Goal: Complete application form

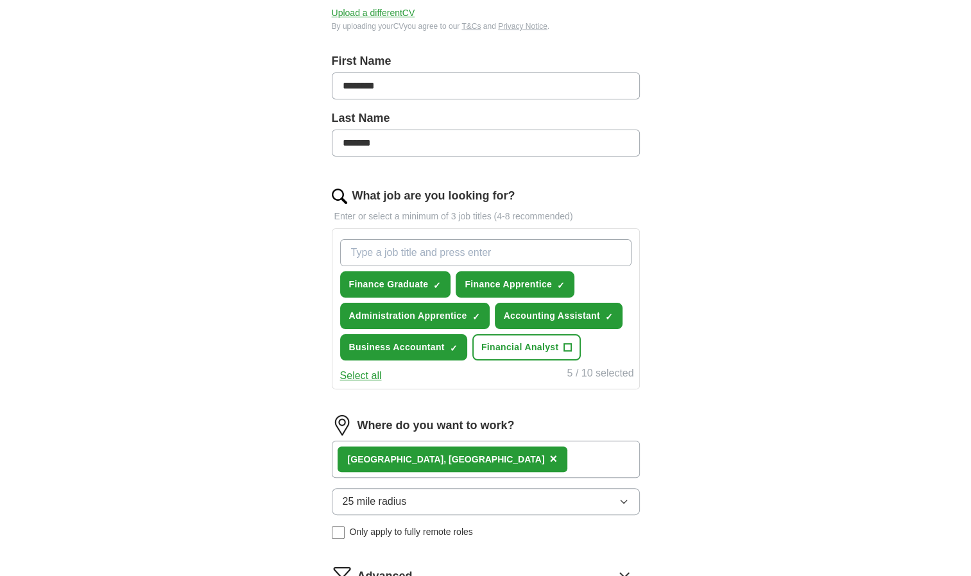
scroll to position [250, 0]
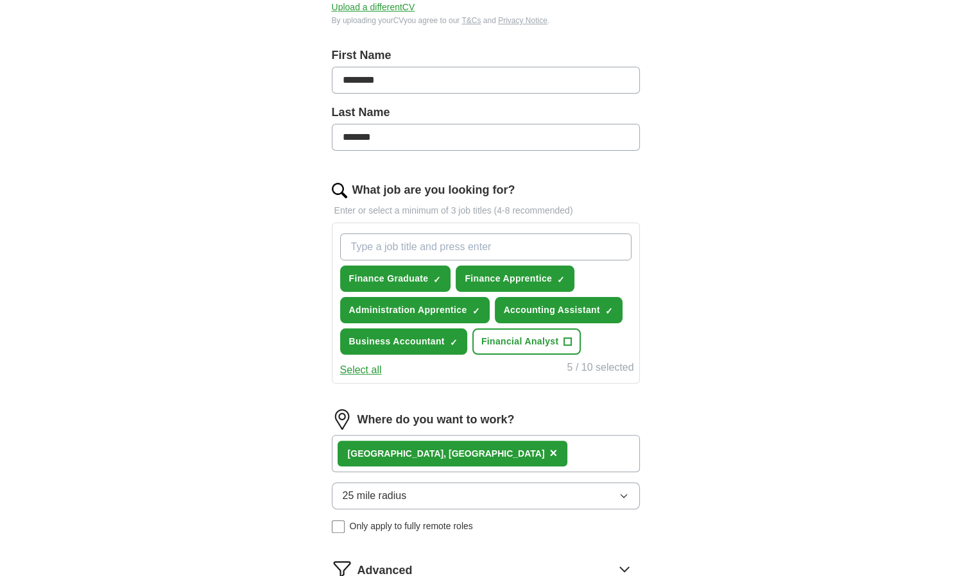
click at [545, 250] on input "What job are you looking for?" at bounding box center [485, 247] width 291 height 27
type input "business"
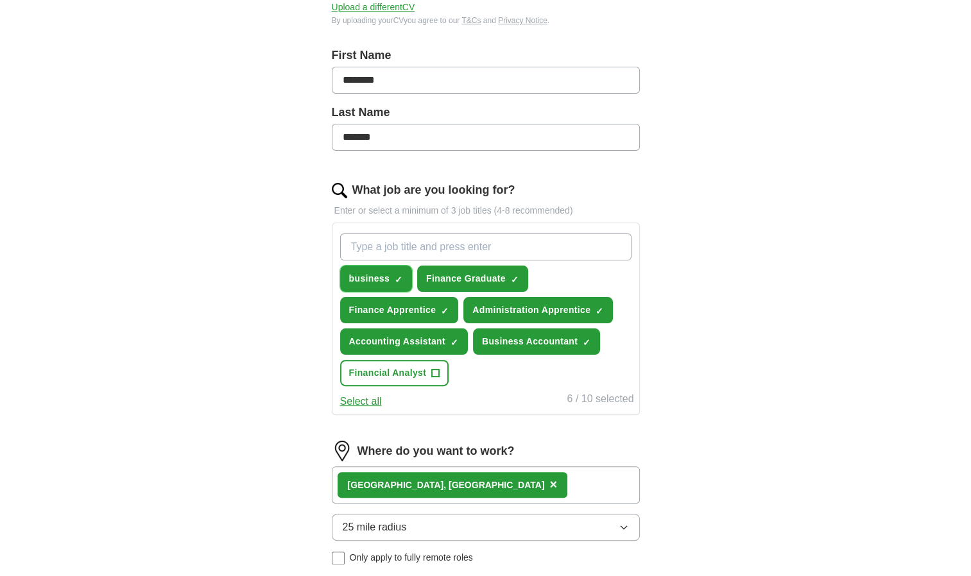
click at [0, 0] on span "×" at bounding box center [0, 0] width 0 height 0
click at [428, 245] on input "What job are you looking for?" at bounding box center [485, 247] width 291 height 27
type input "g"
type input "accounting graduate"
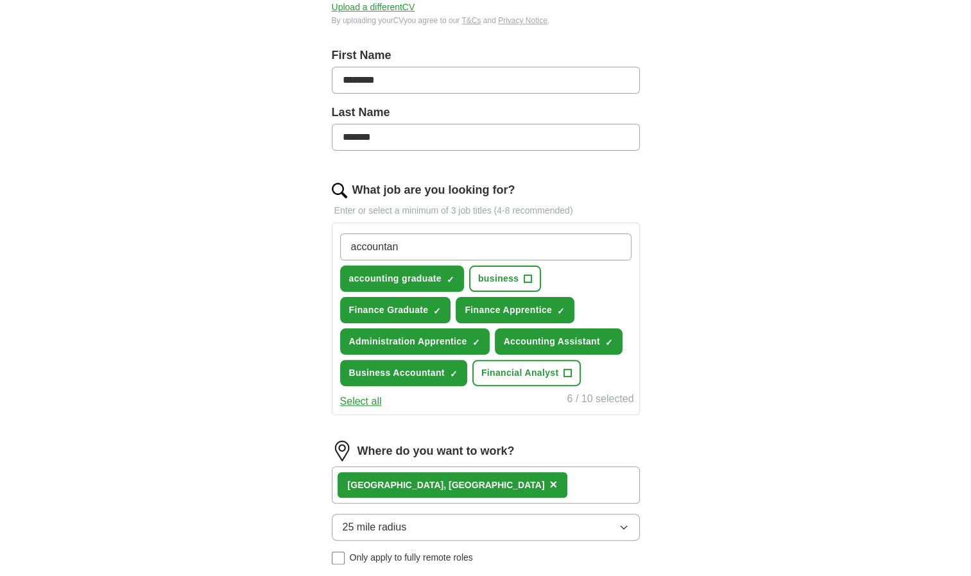
type input "accountant"
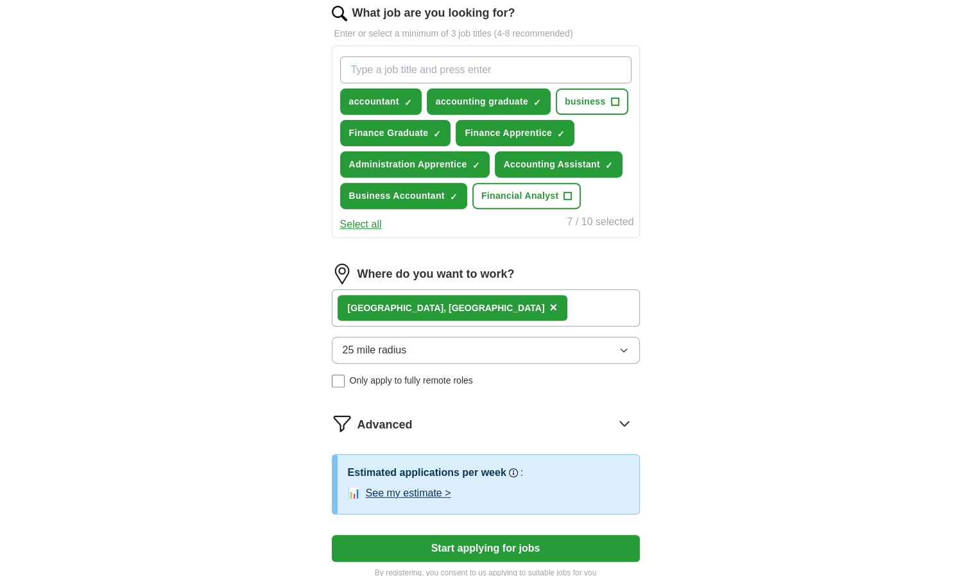
scroll to position [543, 0]
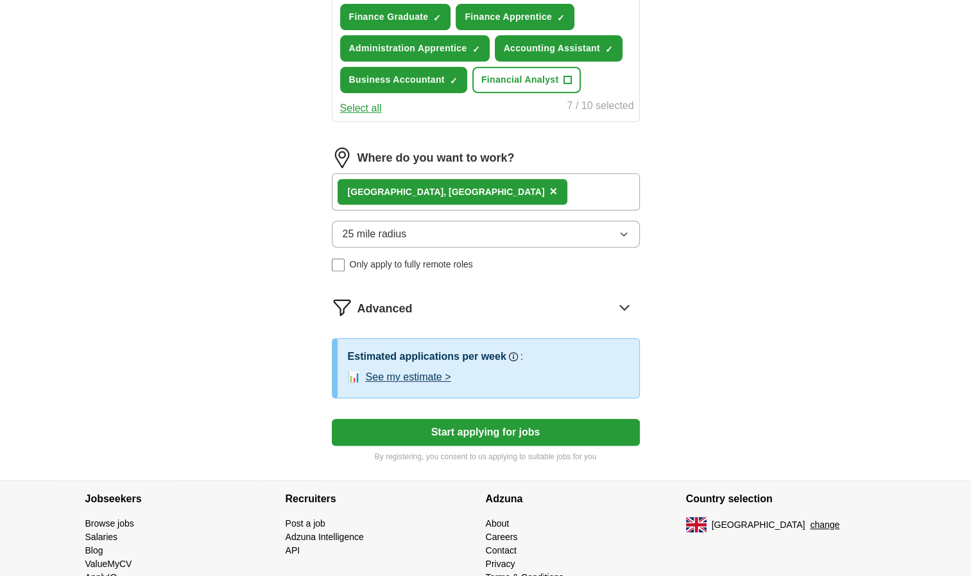
click at [526, 186] on div "[GEOGRAPHIC_DATA], [GEOGRAPHIC_DATA] ×" at bounding box center [486, 191] width 308 height 37
click at [492, 189] on div "[GEOGRAPHIC_DATA], [GEOGRAPHIC_DATA] ×" at bounding box center [486, 191] width 308 height 37
click at [549, 187] on span "×" at bounding box center [553, 191] width 8 height 14
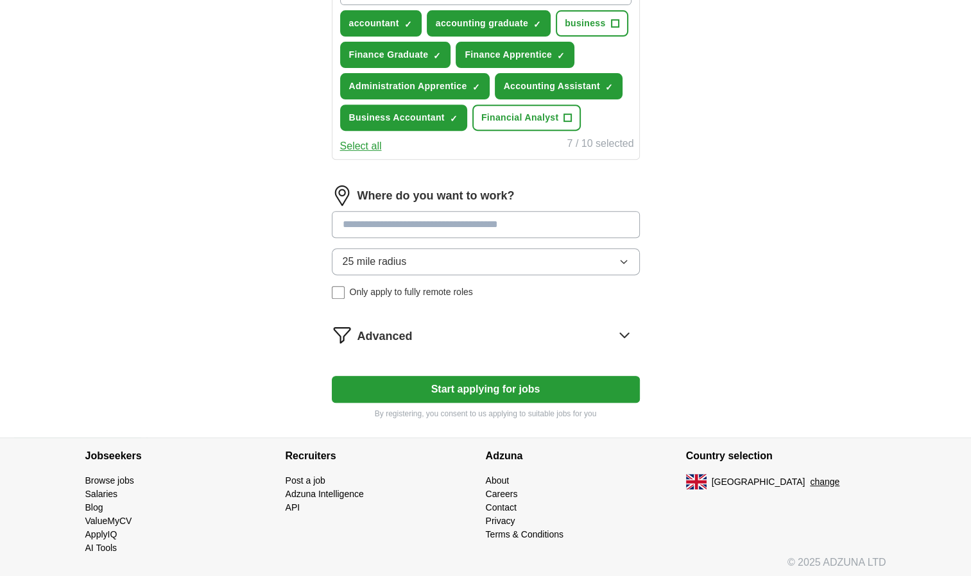
click at [387, 218] on input at bounding box center [486, 224] width 308 height 27
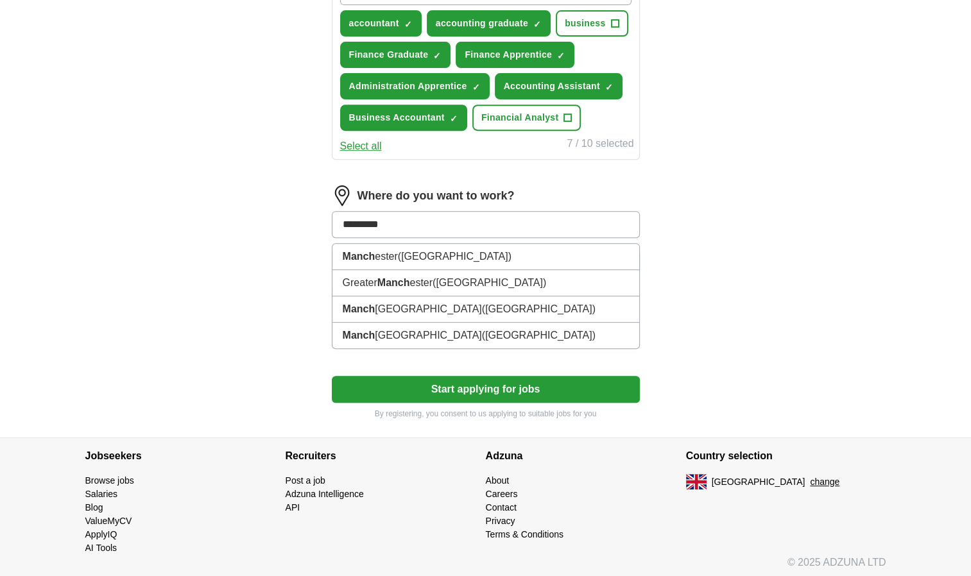
type input "**********"
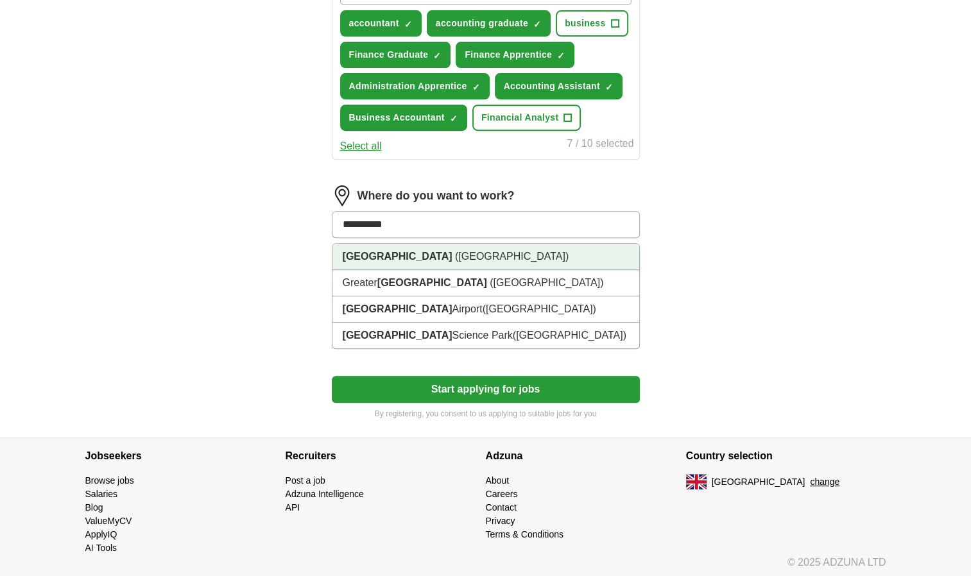
click at [455, 255] on span "([GEOGRAPHIC_DATA])" at bounding box center [512, 256] width 114 height 11
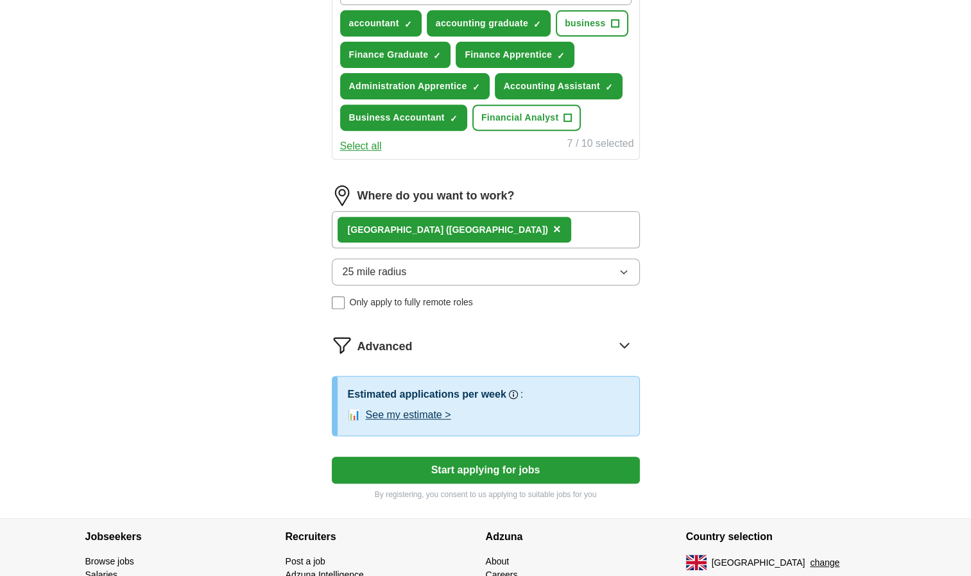
click at [406, 267] on button "25 mile radius" at bounding box center [486, 272] width 308 height 27
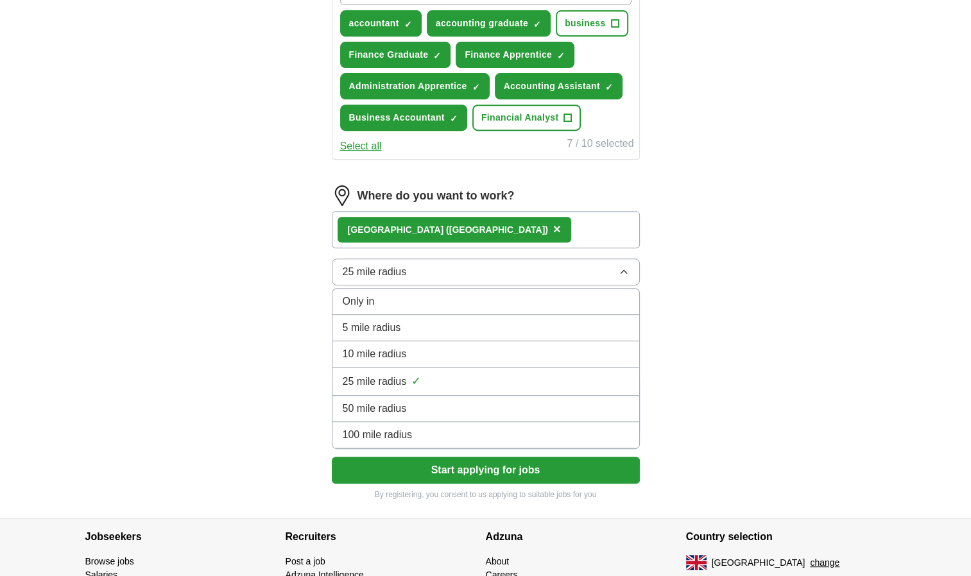
click at [400, 374] on span "25 mile radius" at bounding box center [375, 381] width 64 height 15
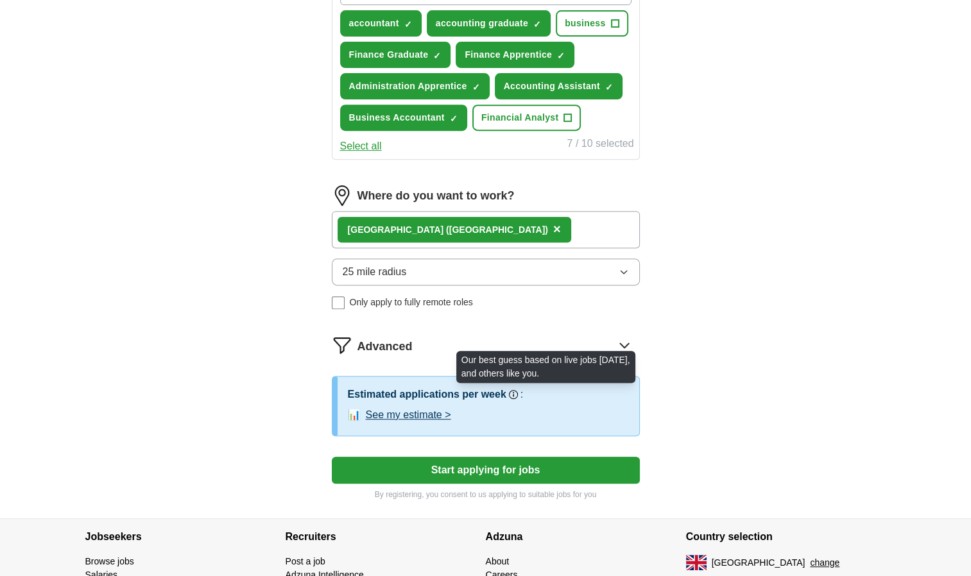
click at [512, 391] on circle at bounding box center [513, 394] width 6 height 6
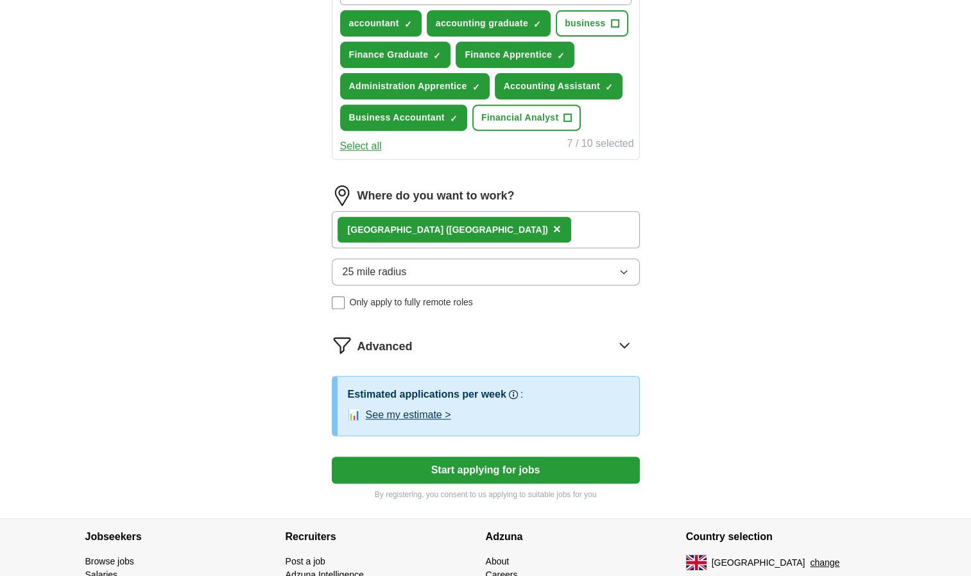
click at [421, 408] on button "See my estimate >" at bounding box center [408, 414] width 85 height 15
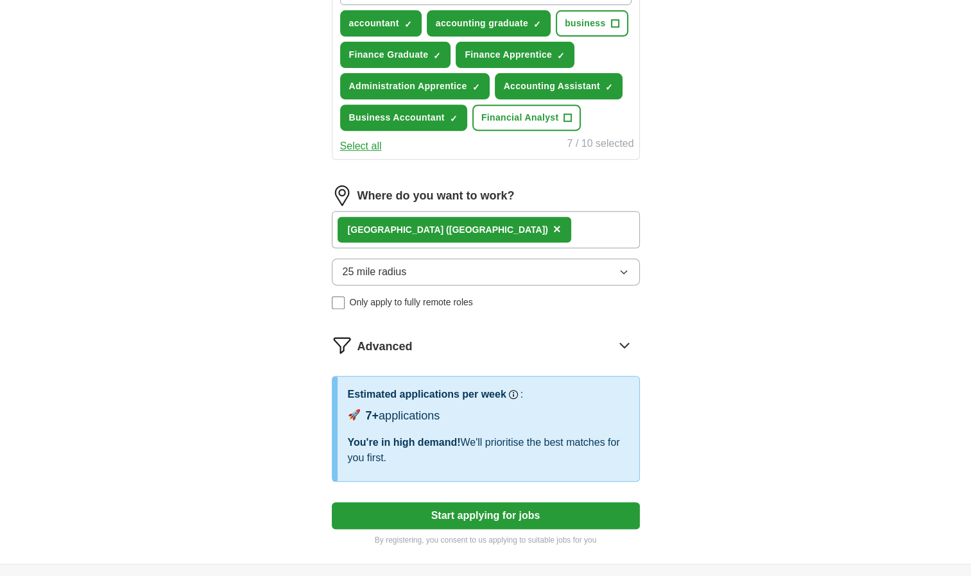
click at [462, 503] on button "Start applying for jobs" at bounding box center [486, 515] width 308 height 27
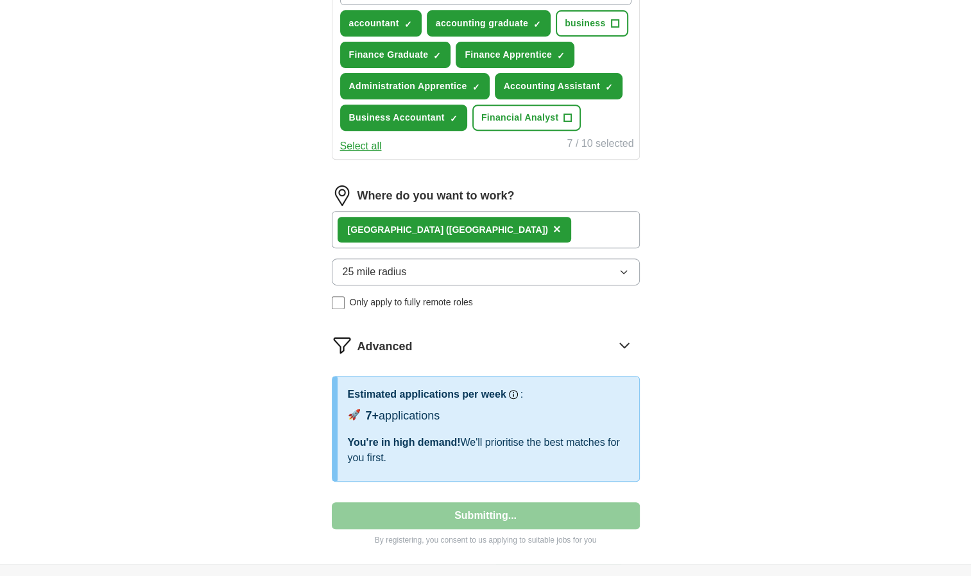
select select "**"
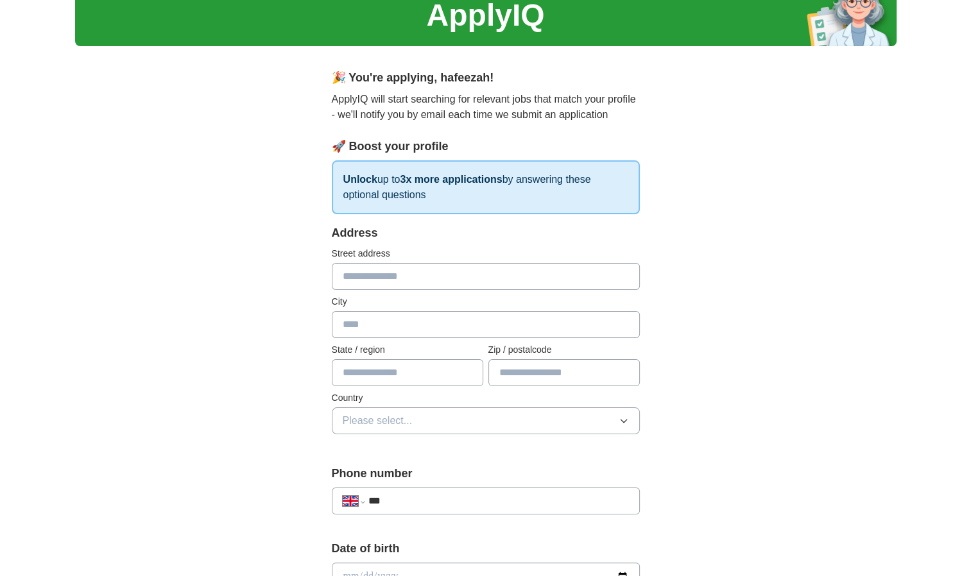
scroll to position [0, 0]
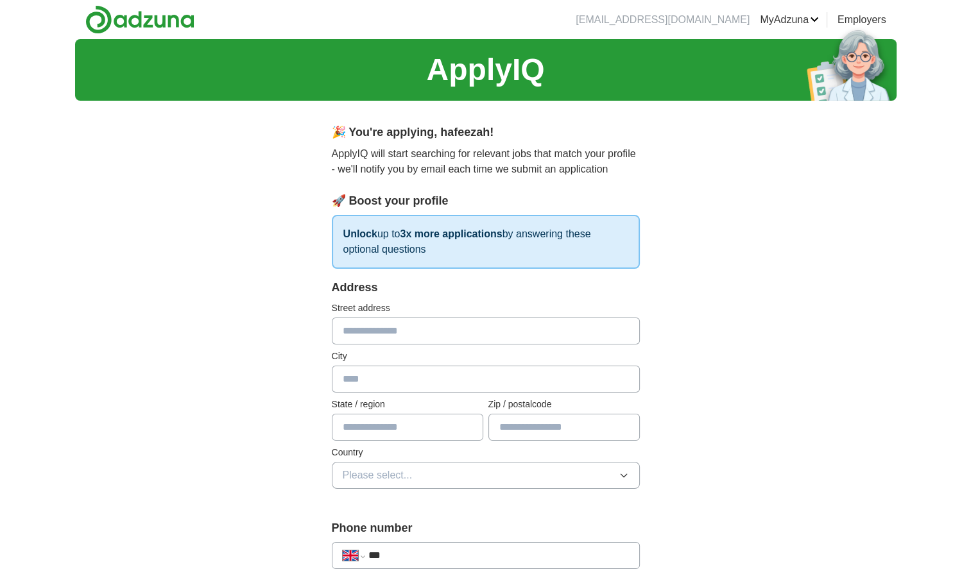
click at [388, 332] on input "text" at bounding box center [486, 331] width 308 height 27
type input "**********"
type input "*******"
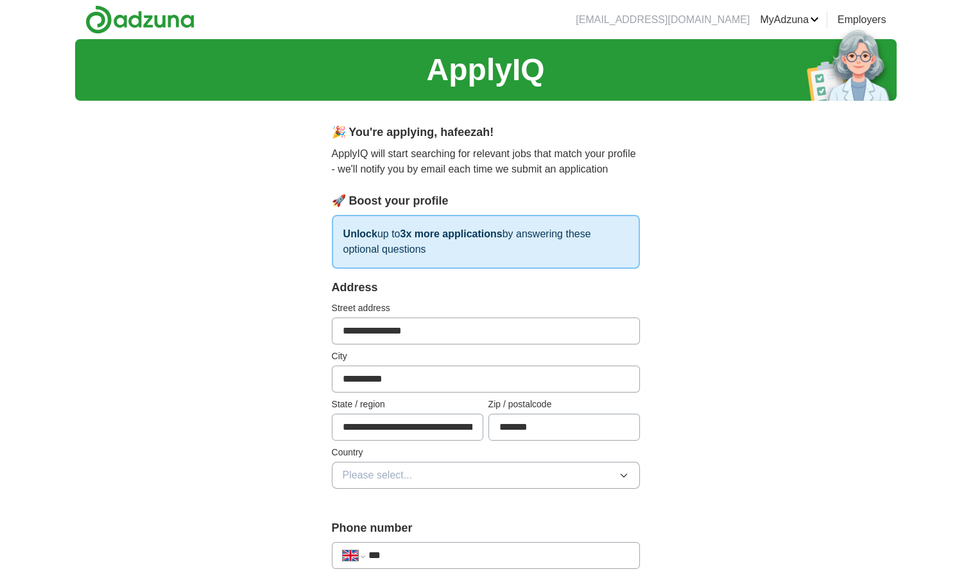
scroll to position [0, 78]
drag, startPoint x: 343, startPoint y: 429, endPoint x: 608, endPoint y: 427, distance: 265.6
click at [608, 427] on div "**********" at bounding box center [486, 419] width 308 height 43
type input "**********"
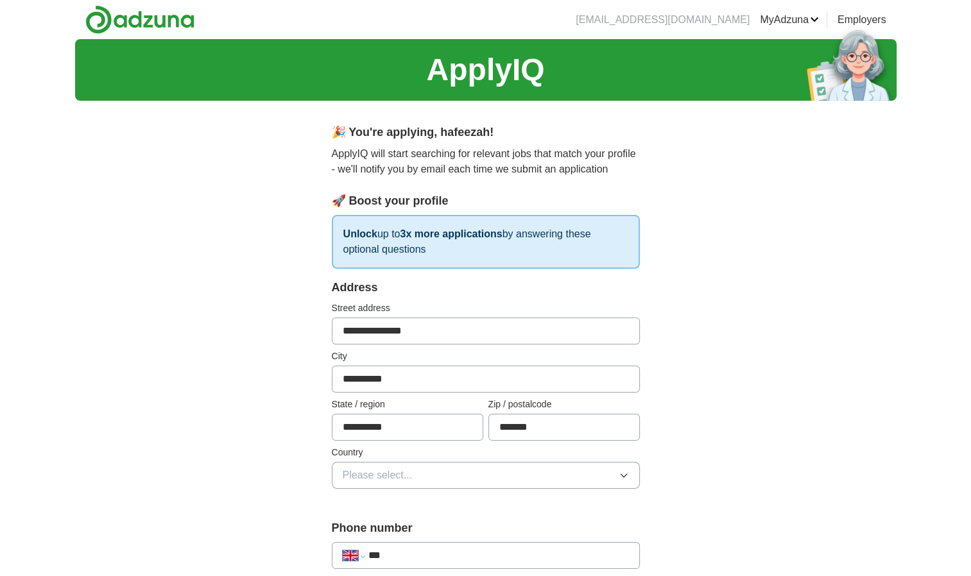
drag, startPoint x: 411, startPoint y: 373, endPoint x: 302, endPoint y: 386, distance: 109.7
type input "*********"
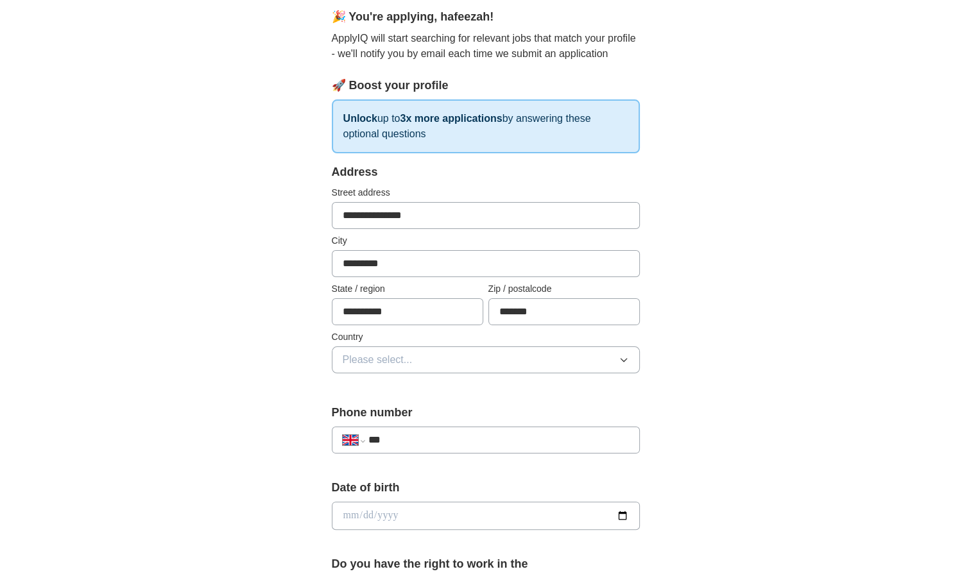
scroll to position [126, 0]
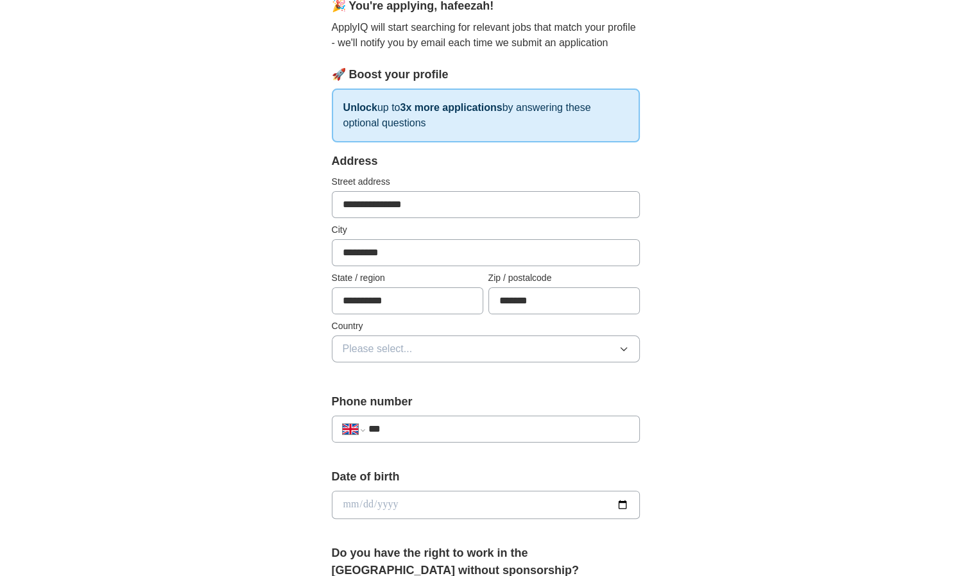
click at [526, 341] on button "Please select..." at bounding box center [486, 349] width 308 height 27
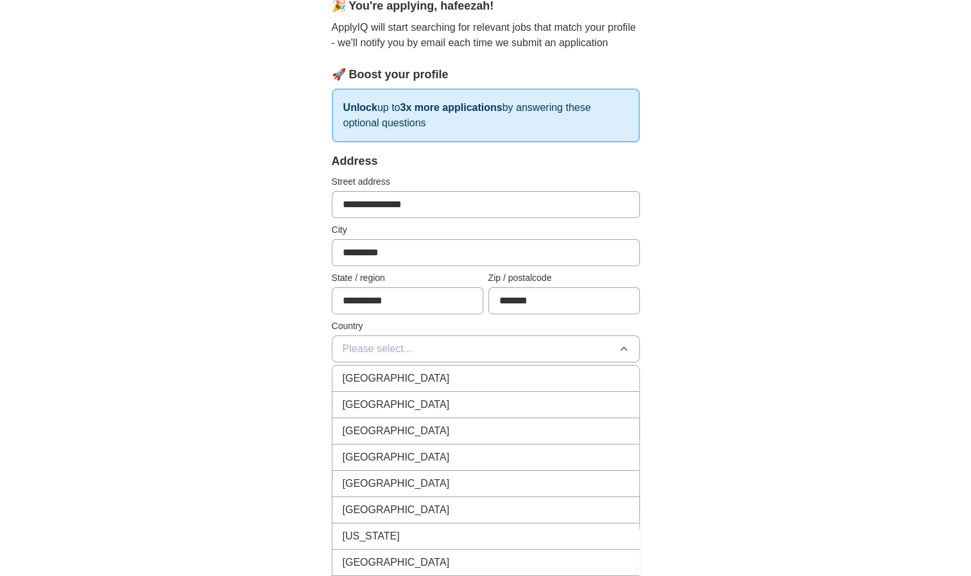
click at [414, 380] on span "[GEOGRAPHIC_DATA]" at bounding box center [396, 378] width 107 height 15
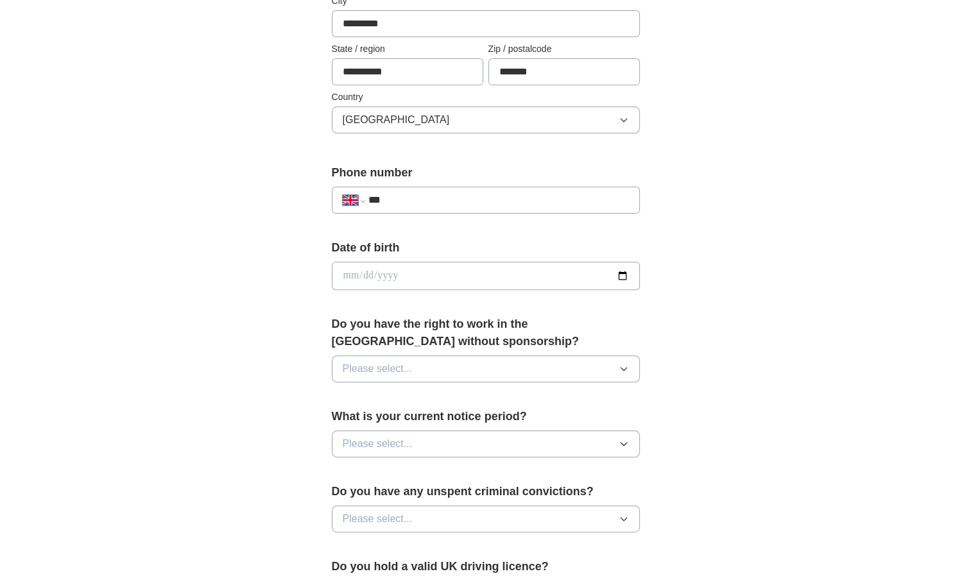
scroll to position [358, 0]
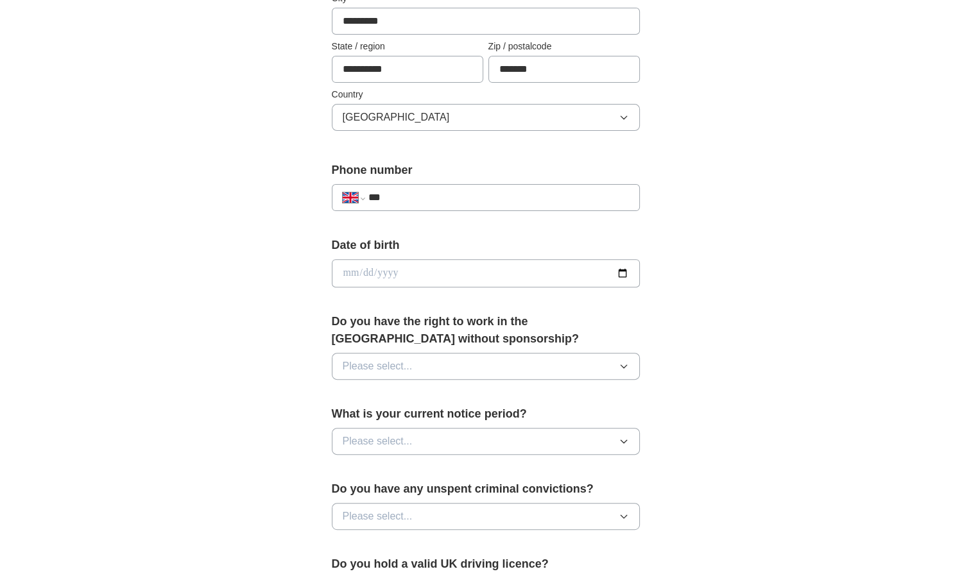
click at [506, 190] on input "***" at bounding box center [498, 197] width 260 height 15
type input "**********"
click at [397, 268] on input "date" at bounding box center [486, 273] width 308 height 28
click at [342, 268] on input "date" at bounding box center [486, 273] width 308 height 28
type input "**********"
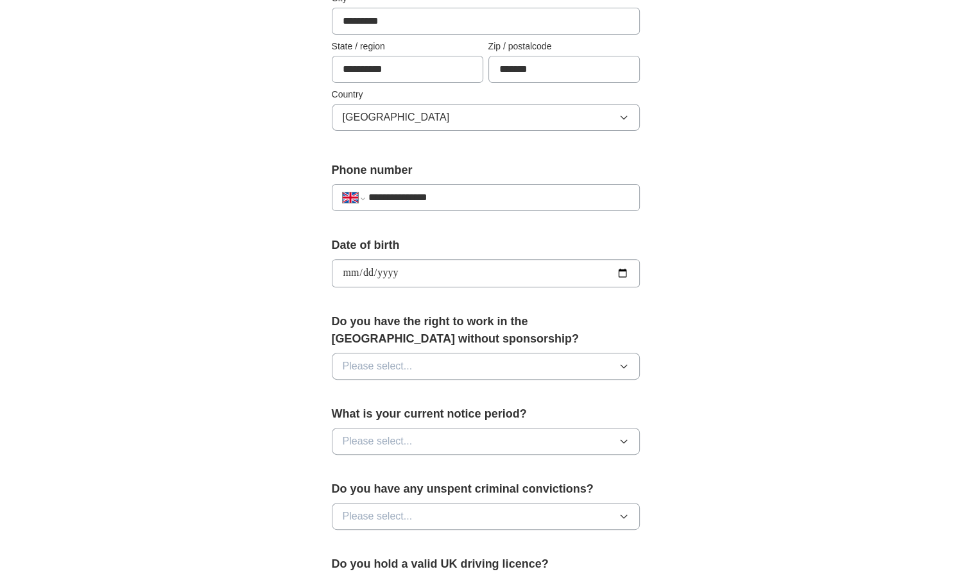
click at [636, 359] on button "Please select..." at bounding box center [486, 366] width 308 height 27
click at [506, 399] on div "Yes" at bounding box center [486, 395] width 286 height 15
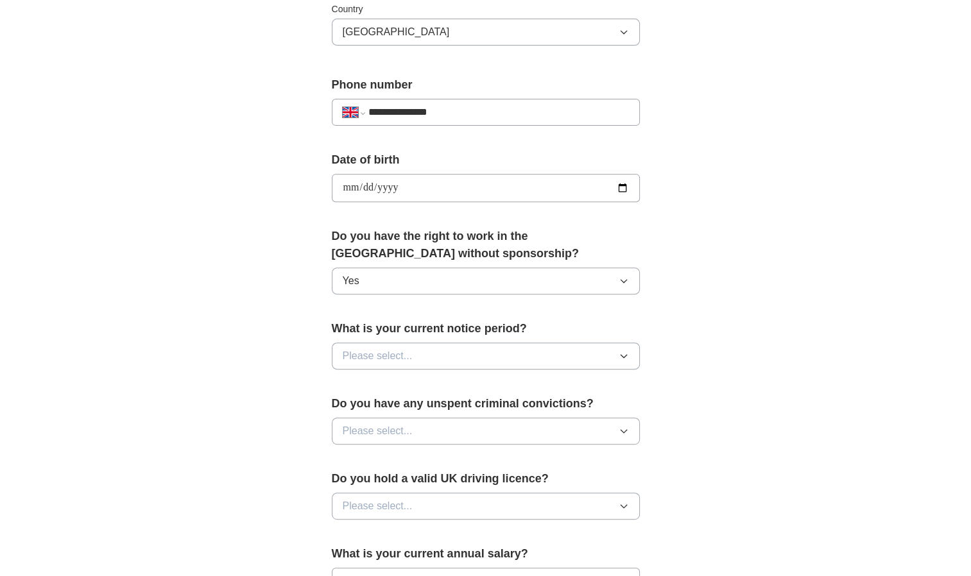
scroll to position [460, 0]
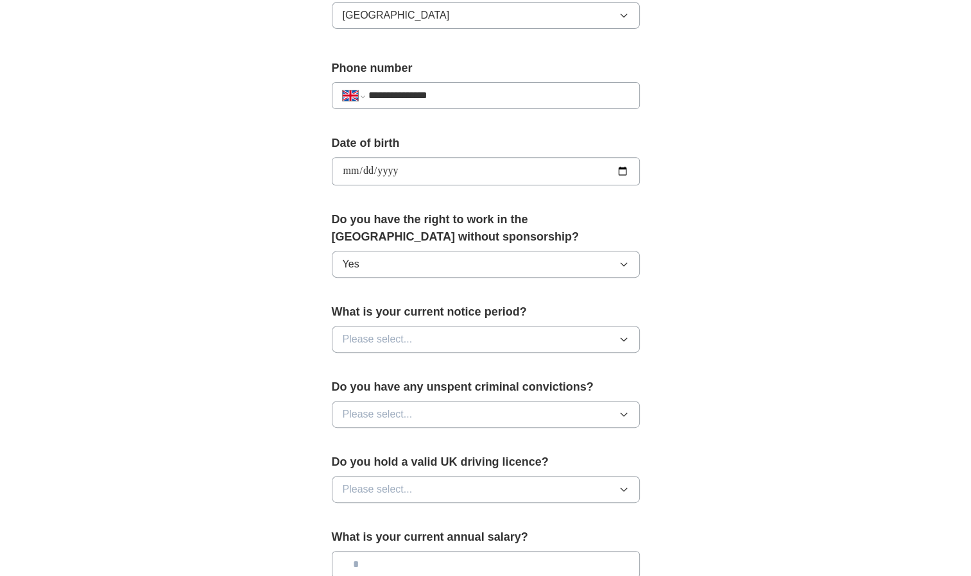
click at [556, 341] on button "Please select..." at bounding box center [486, 339] width 308 height 27
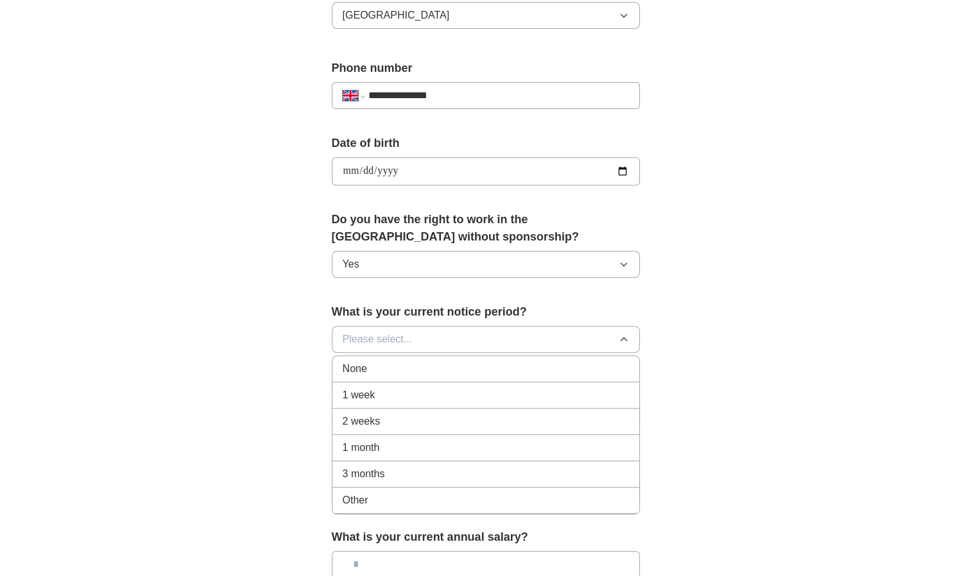
click at [425, 425] on div "2 weeks" at bounding box center [486, 421] width 286 height 15
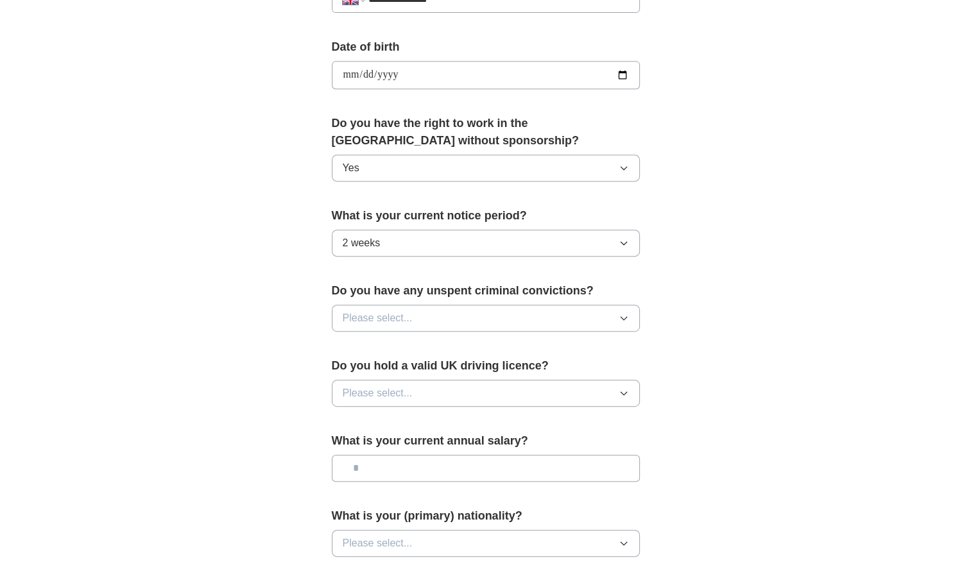
scroll to position [565, 0]
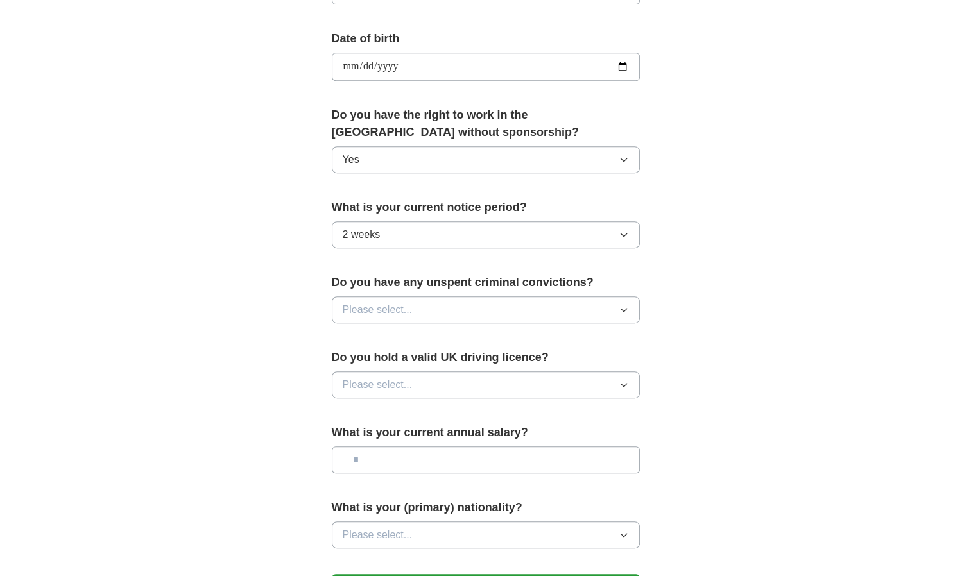
click at [618, 317] on button "Please select..." at bounding box center [486, 309] width 308 height 27
click at [488, 366] on div "No" at bounding box center [486, 365] width 286 height 15
click at [526, 390] on button "Please select..." at bounding box center [486, 384] width 308 height 27
click at [434, 412] on div "Yes" at bounding box center [486, 414] width 286 height 15
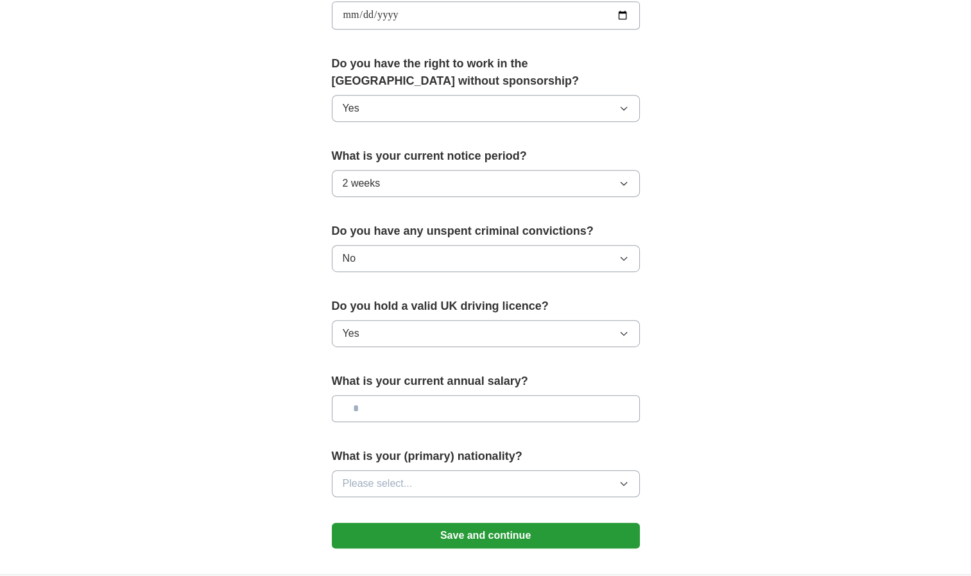
scroll to position [644, 0]
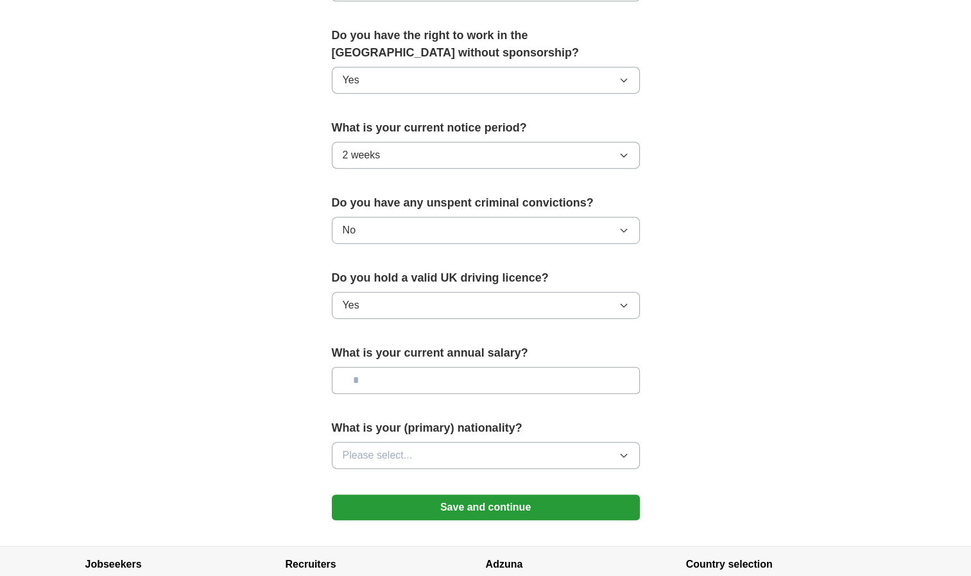
click at [536, 382] on input "text" at bounding box center [486, 380] width 308 height 27
type input "*******"
click at [623, 456] on icon "button" at bounding box center [623, 455] width 10 height 10
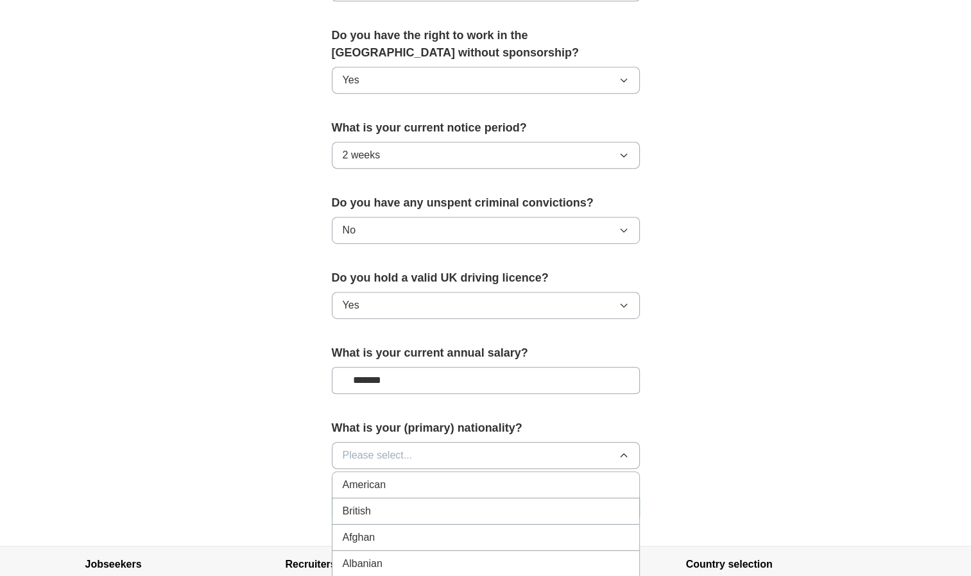
click at [477, 513] on div "British" at bounding box center [486, 511] width 286 height 15
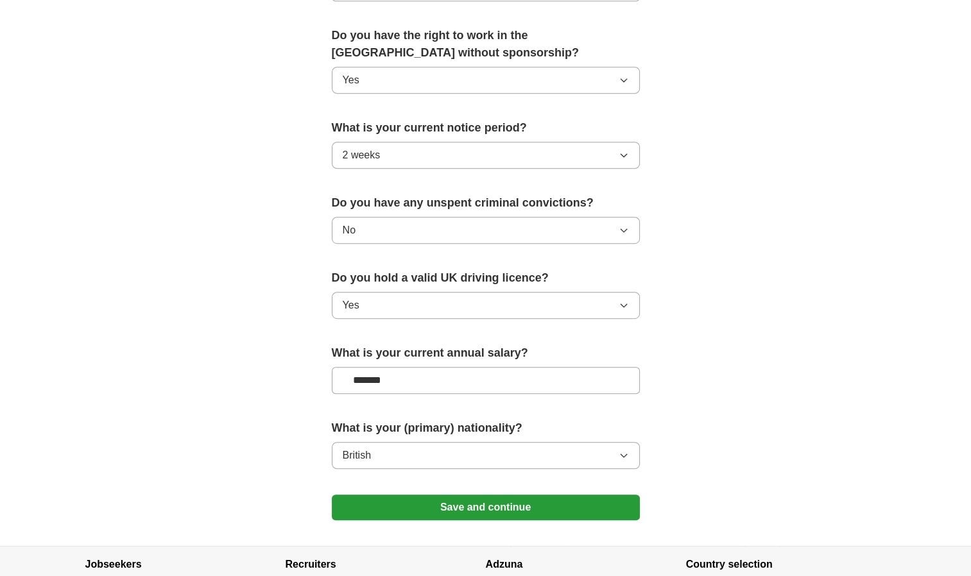
click at [528, 511] on button "Save and continue" at bounding box center [486, 508] width 308 height 26
